Goal: Navigation & Orientation: Find specific page/section

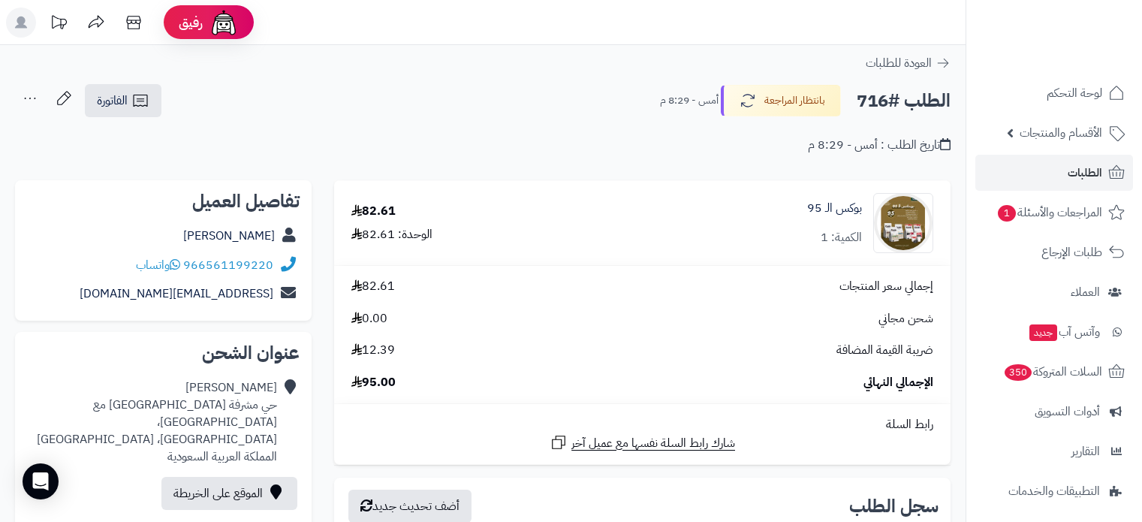
scroll to position [81, 0]
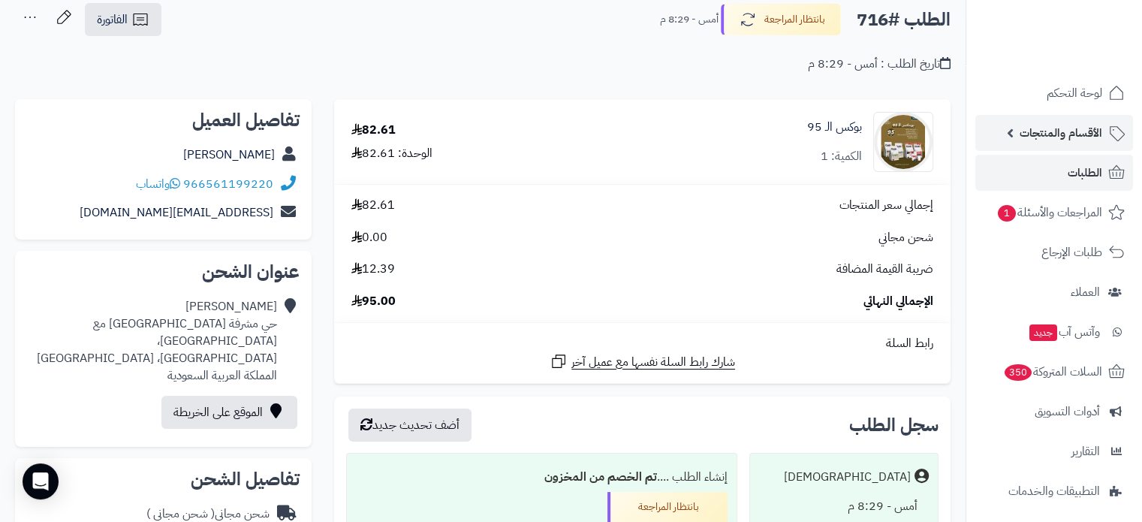
click at [1039, 145] on link "الأقسام والمنتجات" at bounding box center [1054, 133] width 158 height 36
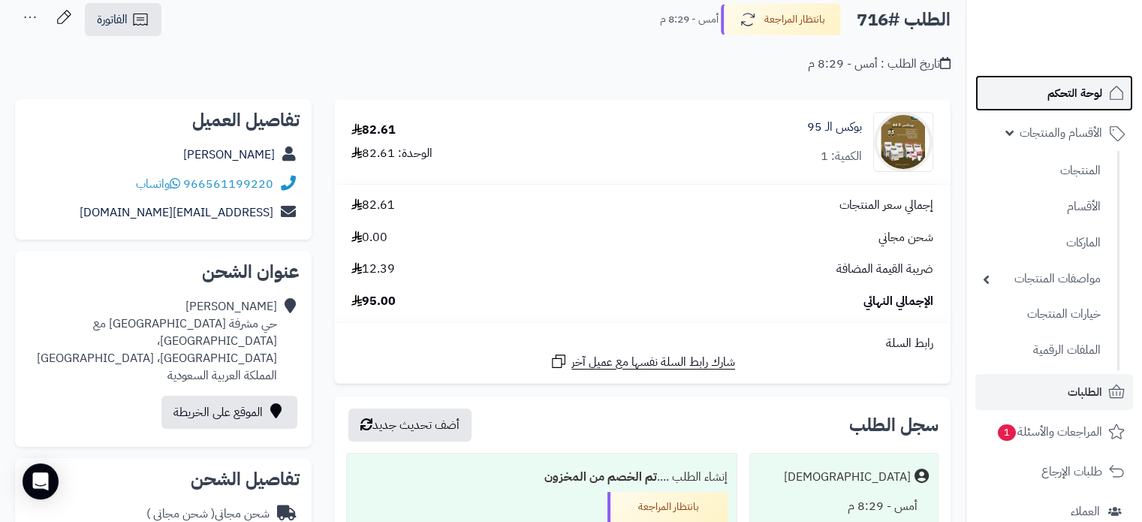
click at [1078, 107] on link "لوحة التحكم" at bounding box center [1054, 93] width 158 height 36
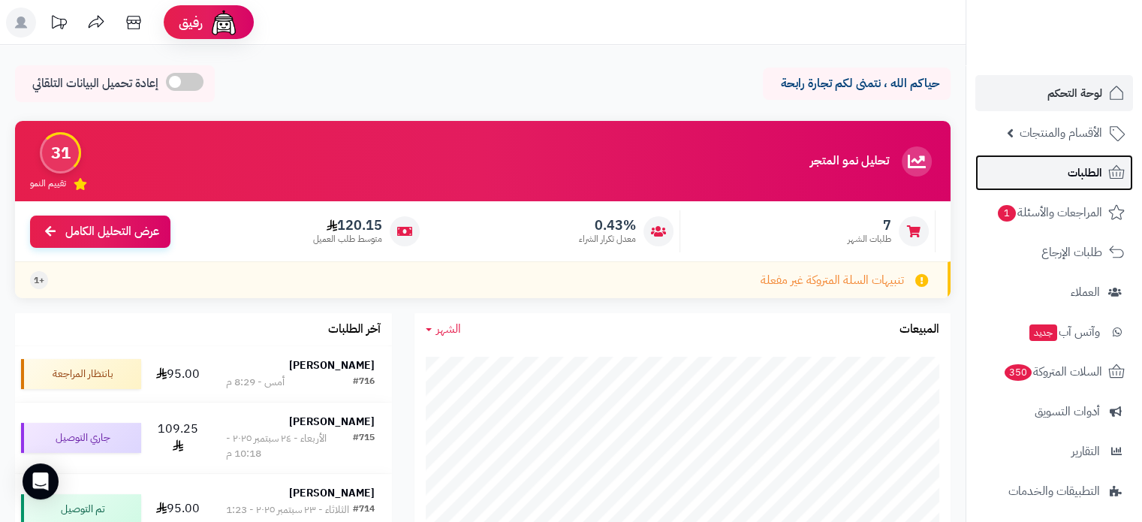
click at [1065, 167] on link "الطلبات" at bounding box center [1054, 173] width 158 height 36
